Goal: Check status: Check status

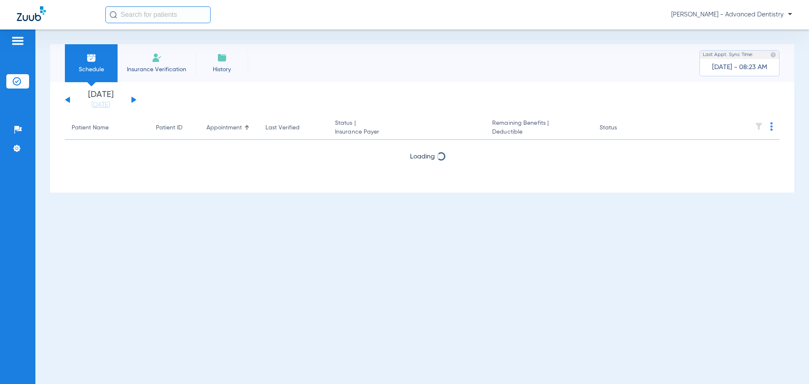
click at [132, 98] on button at bounding box center [134, 100] width 5 height 6
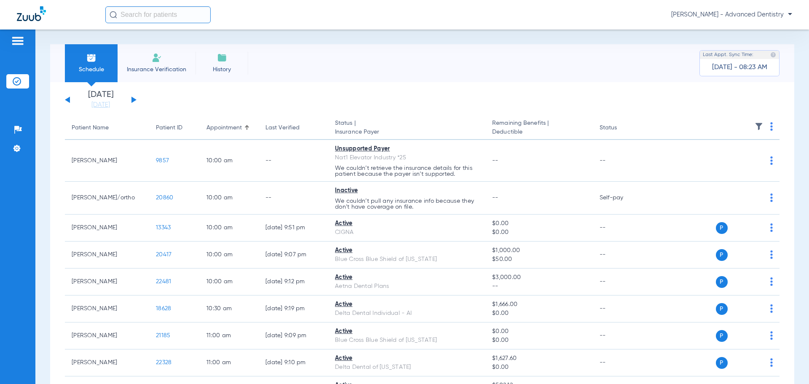
click at [68, 97] on div "Sunday 07-20-2025 Monday 07-21-2025 Tuesday 07-22-2025 Wednesday 07-23-2025 Thu…" at bounding box center [101, 100] width 72 height 19
click at [68, 99] on button at bounding box center [67, 100] width 5 height 6
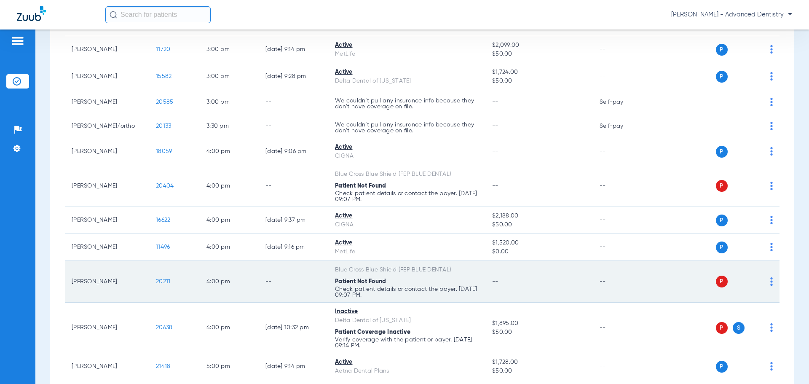
scroll to position [1130, 0]
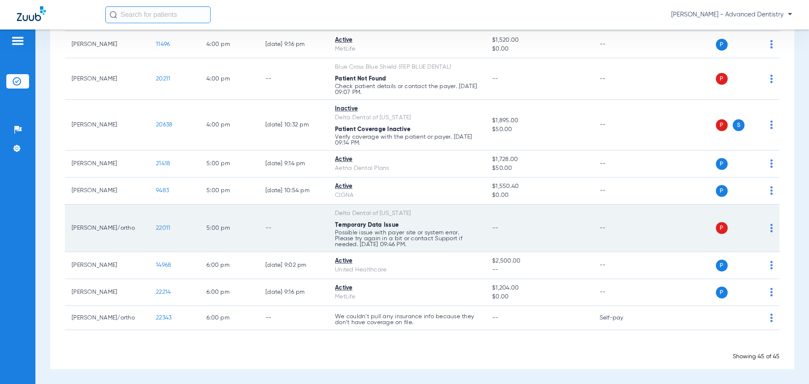
click at [357, 247] on p "Possible issue with payer site or system error. Please try again in a bit or co…" at bounding box center [407, 239] width 144 height 18
click at [718, 228] on span "P" at bounding box center [722, 228] width 12 height 12
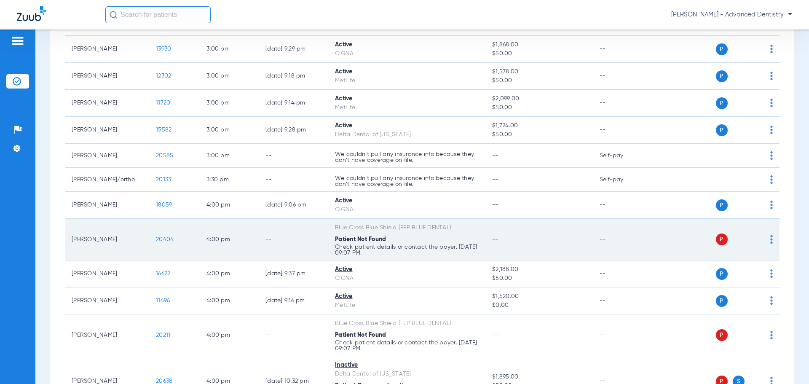
scroll to position [877, 0]
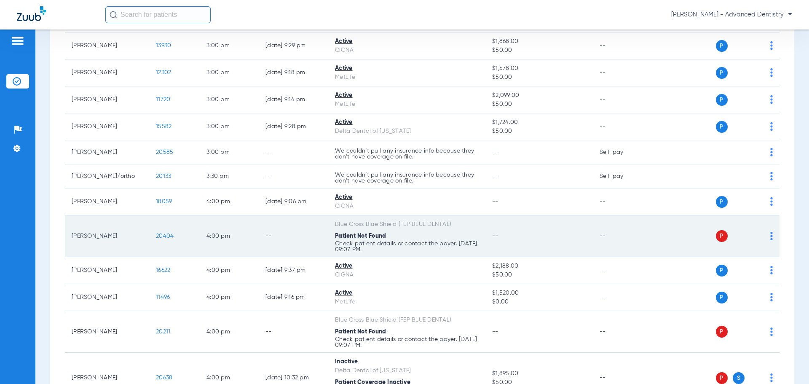
click at [402, 238] on div "Patient Not Found" at bounding box center [407, 236] width 144 height 9
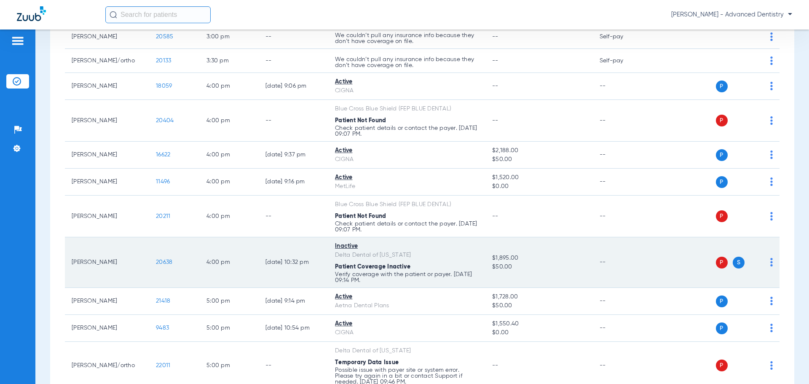
scroll to position [1004, 0]
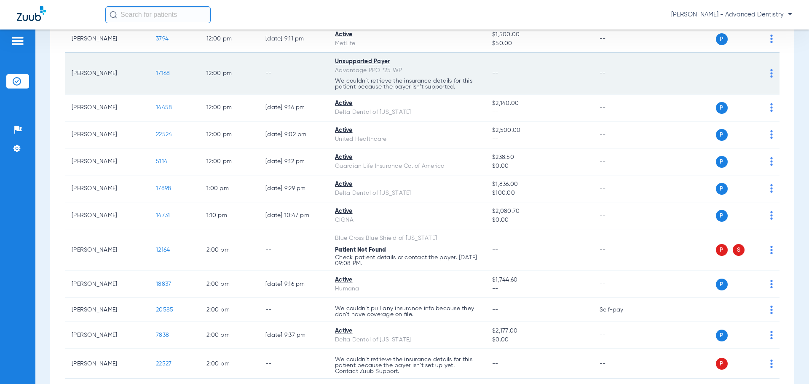
scroll to position [506, 0]
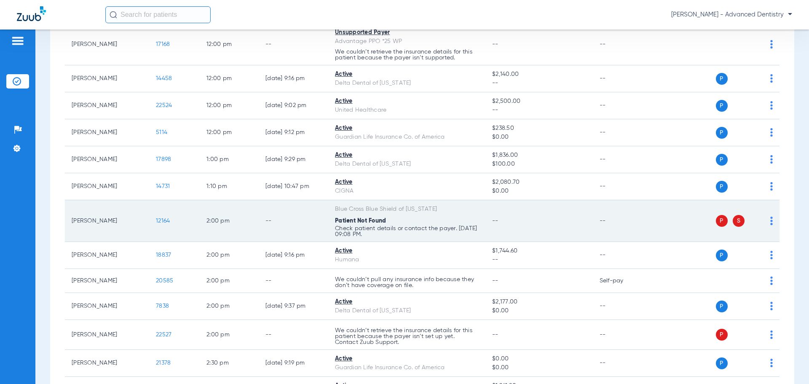
click at [404, 224] on div "Patient Not Found" at bounding box center [407, 221] width 144 height 9
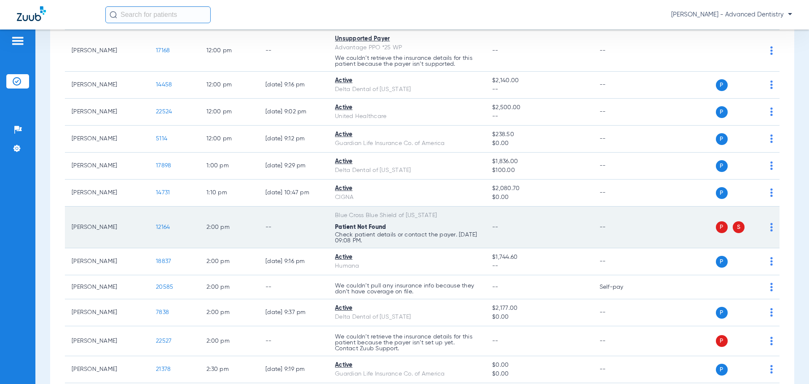
scroll to position [548, 0]
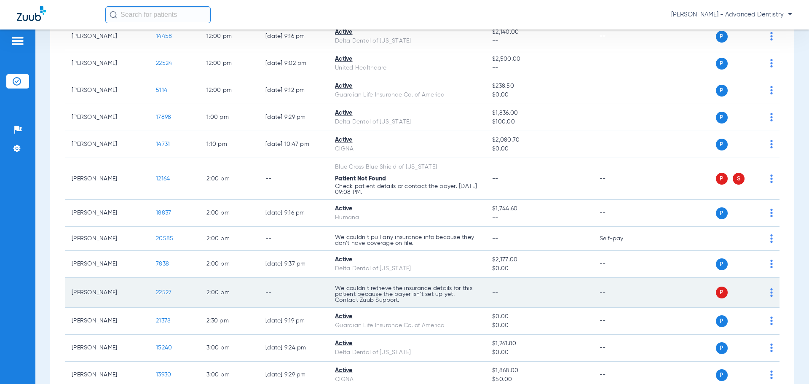
click at [380, 295] on p "We couldn’t retrieve the insurance details for this patient because the payer i…" at bounding box center [407, 294] width 144 height 18
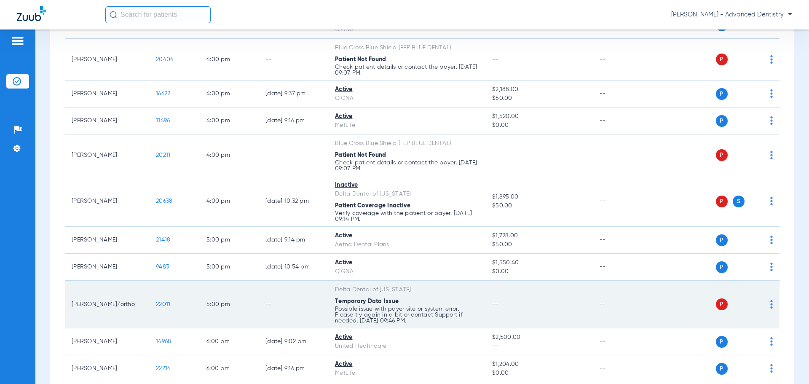
scroll to position [1130, 0]
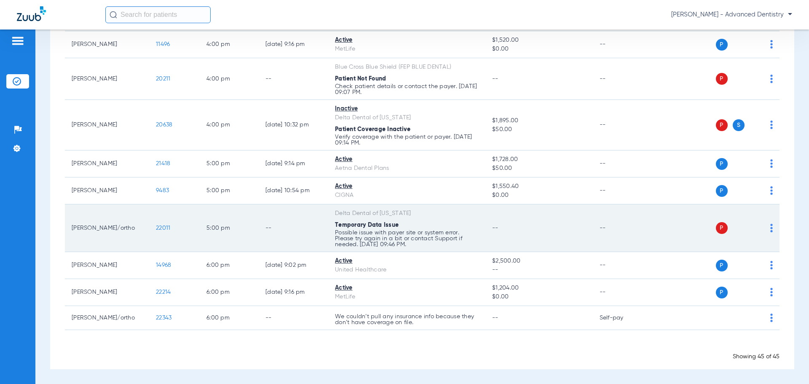
click at [387, 234] on p "Possible issue with payer site or system error. Please try again in a bit or co…" at bounding box center [407, 239] width 144 height 18
